Goal: Information Seeking & Learning: Learn about a topic

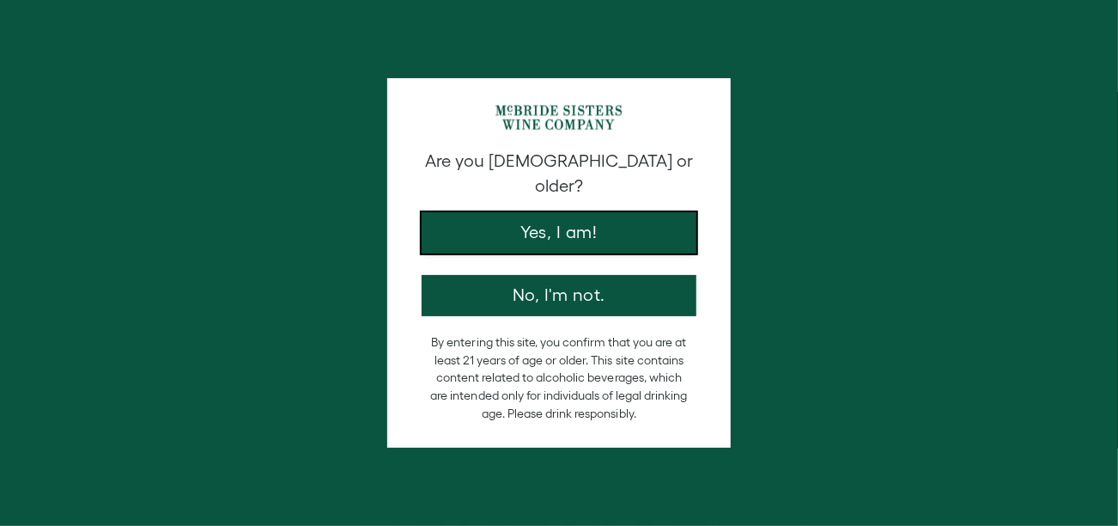
click at [524, 212] on button "Yes, I am!" at bounding box center [559, 232] width 275 height 41
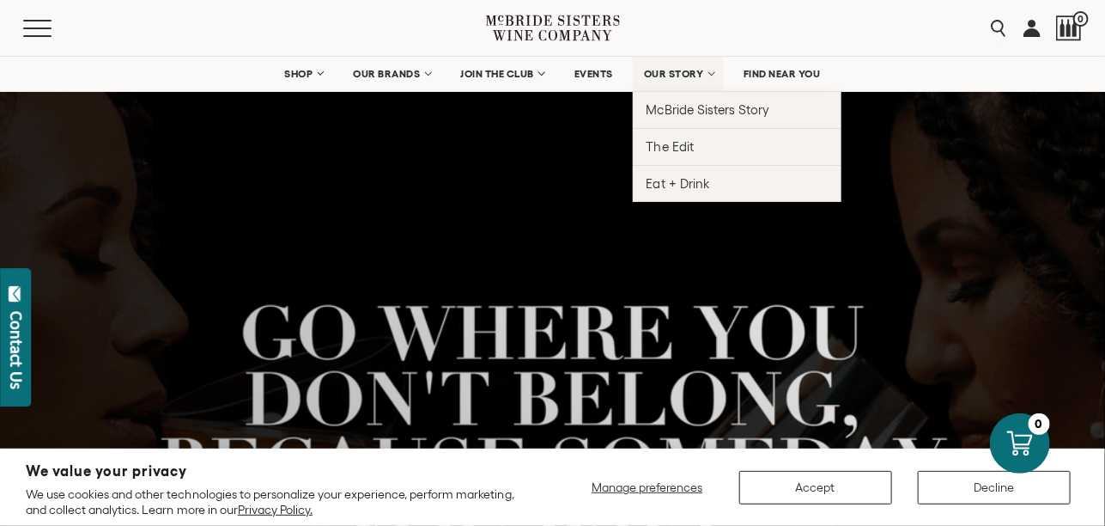
click at [704, 80] on span "OUR STORY" at bounding box center [674, 74] width 60 height 12
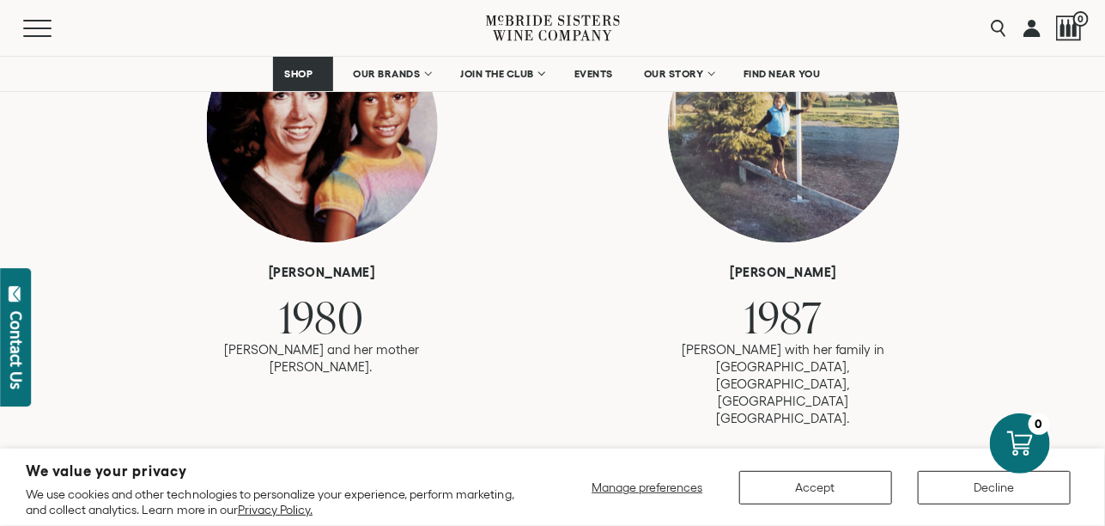
scroll to position [1030, 0]
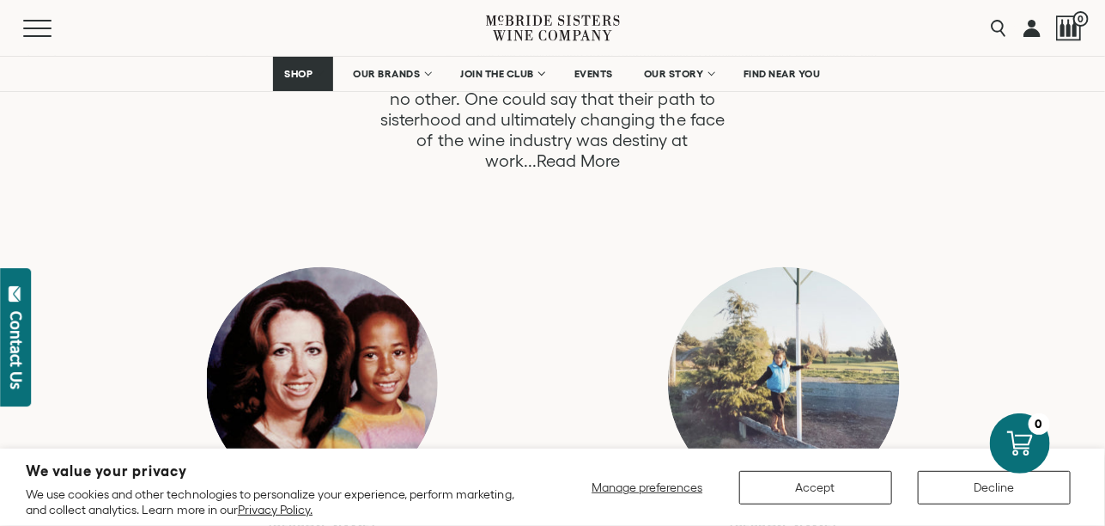
click at [557, 171] on link "Read More" at bounding box center [578, 161] width 83 height 20
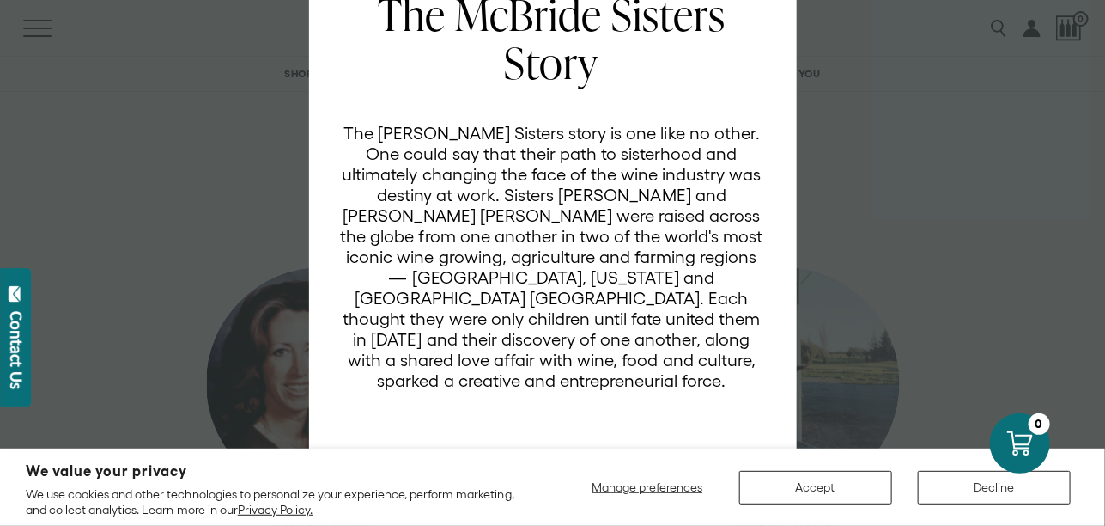
scroll to position [263, 0]
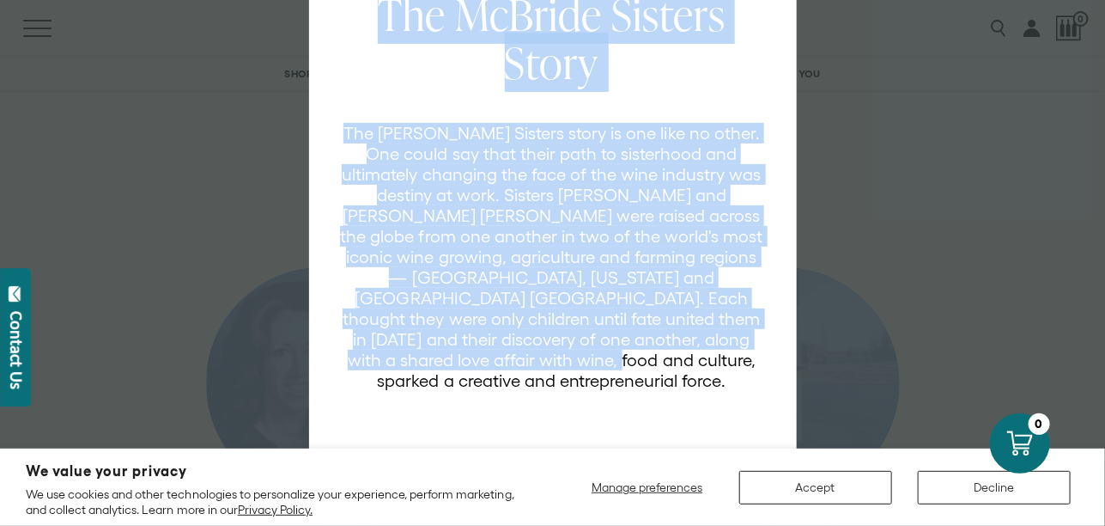
drag, startPoint x: 1091, startPoint y: 222, endPoint x: 1106, endPoint y: 309, distance: 88.1
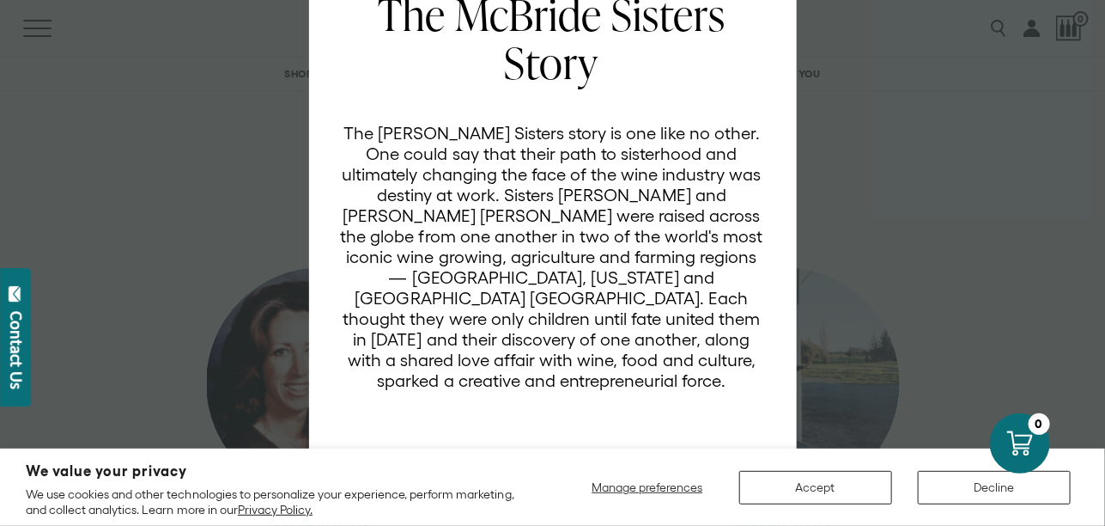
click at [597, 380] on div "The McBride Sisters Story The McBride Sisters story is one like no other. One c…" at bounding box center [563, 240] width 446 height 498
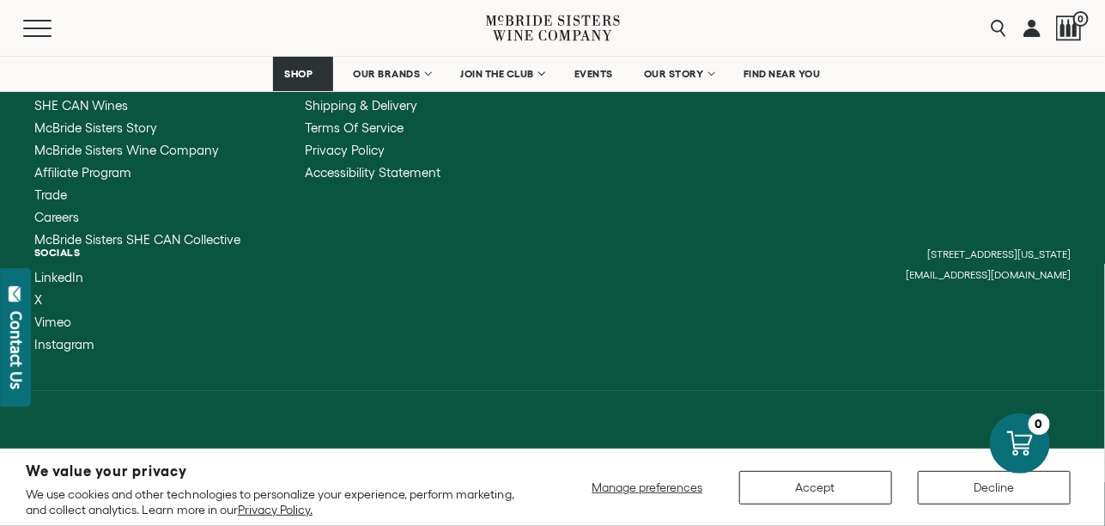
scroll to position [8500, 0]
